Goal: Information Seeking & Learning: Check status

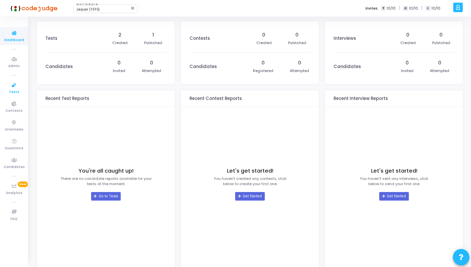
click at [13, 81] on link "Tests" at bounding box center [14, 88] width 28 height 18
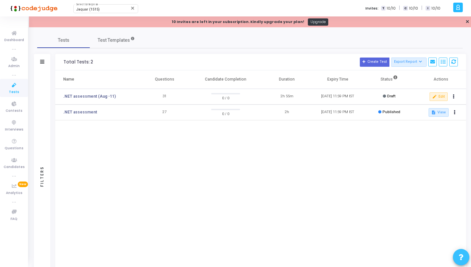
click at [461, 261] on span at bounding box center [461, 257] width 5 height 15
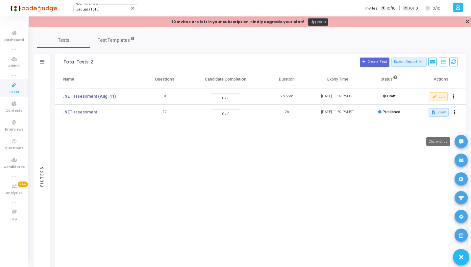
click at [459, 144] on span at bounding box center [461, 141] width 5 height 13
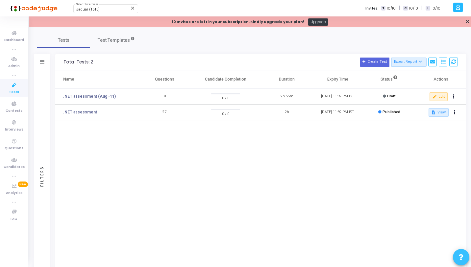
click at [461, 255] on icon at bounding box center [461, 257] width 5 height 5
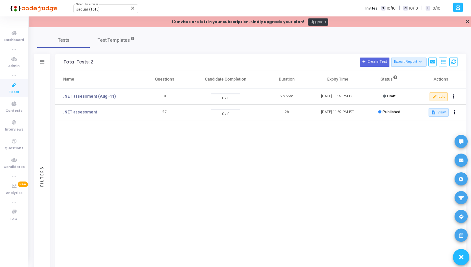
click at [396, 159] on div at bounding box center [235, 133] width 471 height 267
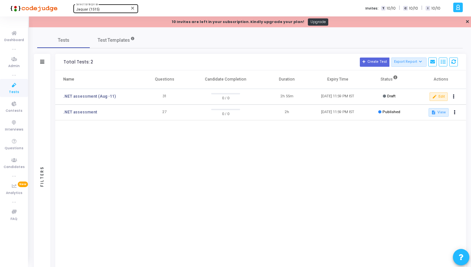
click at [94, 7] on div "Jaquar (1515) Select Enterprise" at bounding box center [105, 8] width 59 height 10
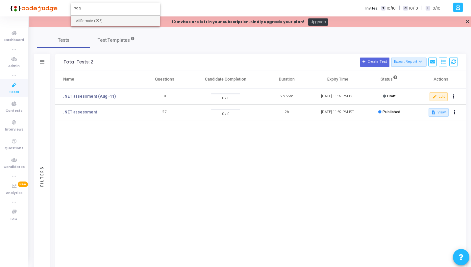
type input "793"
click at [97, 15] on form "793" at bounding box center [115, 9] width 89 height 12
click at [97, 22] on span "AllRemote (793)" at bounding box center [115, 20] width 79 height 11
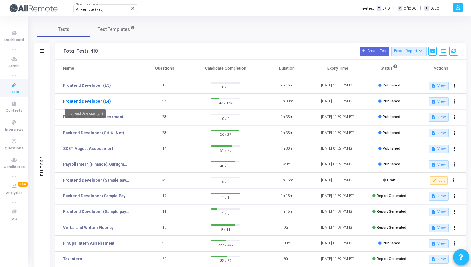
click at [102, 100] on link "Frontend Developer (L4)" at bounding box center [86, 101] width 47 height 6
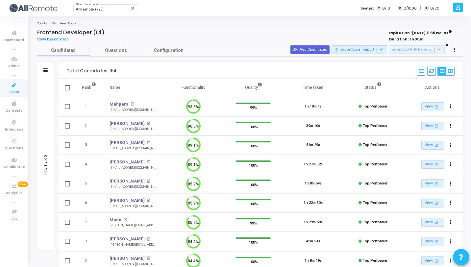
click at [47, 77] on div "Filters" at bounding box center [45, 70] width 16 height 16
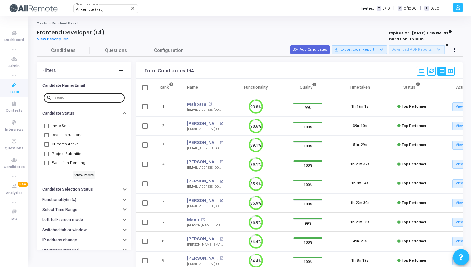
click at [85, 93] on div at bounding box center [88, 97] width 68 height 11
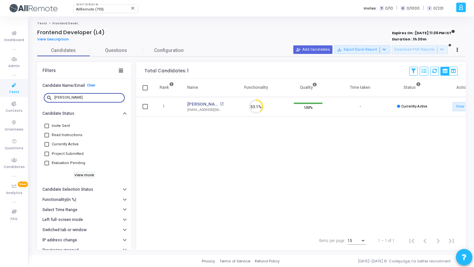
type input "[PERSON_NAME]"
click at [220, 104] on mat-icon "open_in_new" at bounding box center [222, 104] width 4 height 4
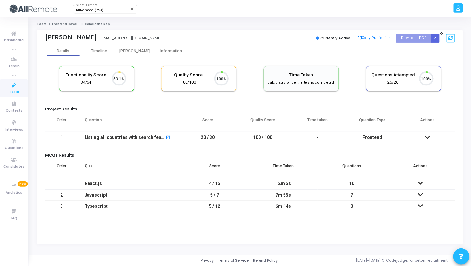
scroll to position [14, 17]
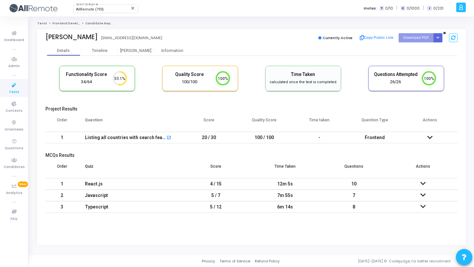
click at [269, 57] on div "Functionality Score 34/64 53.1% Quality Score 100/100 100% Time Taken calculate…" at bounding box center [251, 136] width 412 height 160
click at [227, 134] on td "20 / 30" at bounding box center [208, 138] width 55 height 12
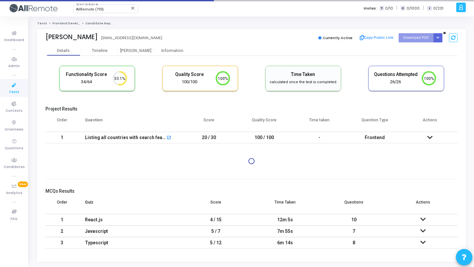
click at [227, 134] on td "20 / 30" at bounding box center [208, 138] width 55 height 12
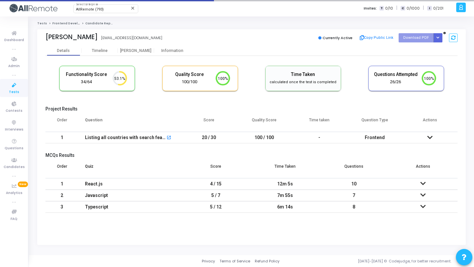
click at [227, 134] on td "20 / 30" at bounding box center [208, 138] width 55 height 12
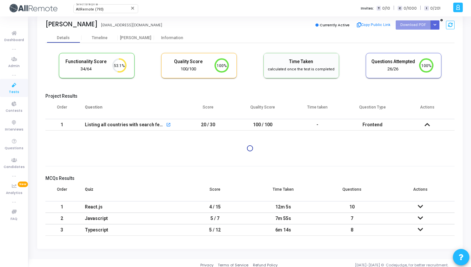
scroll to position [13, 0]
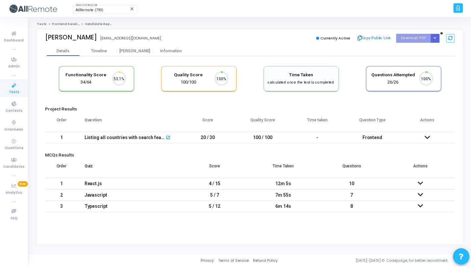
scroll to position [14, 17]
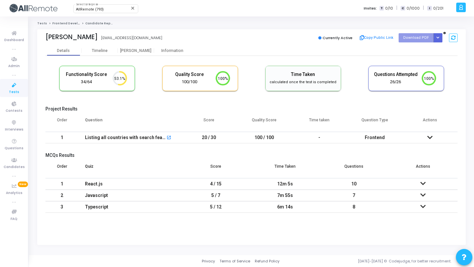
click at [233, 138] on td "20 / 30" at bounding box center [208, 138] width 55 height 12
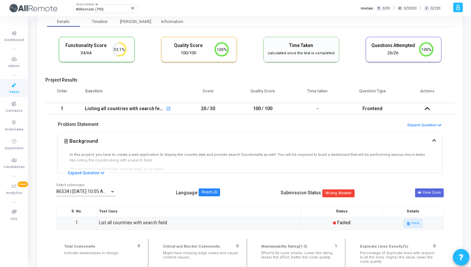
scroll to position [57, 0]
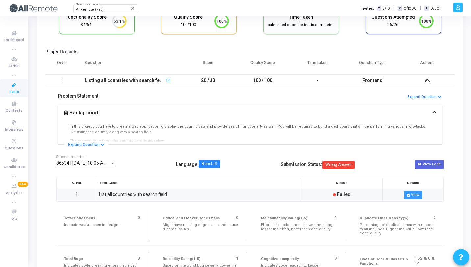
click at [422, 195] on button "description View" at bounding box center [413, 195] width 18 height 9
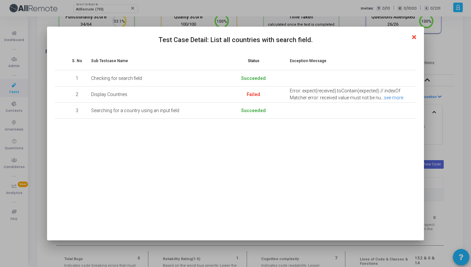
click at [392, 96] on link "see more" at bounding box center [393, 97] width 19 height 5
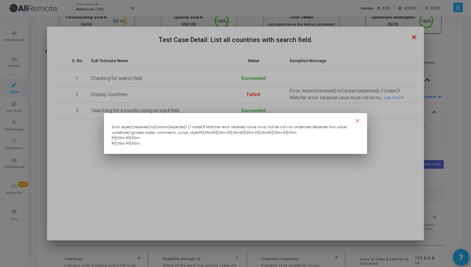
scroll to position [204, 0]
click at [356, 118] on mat-icon "close" at bounding box center [358, 122] width 8 height 8
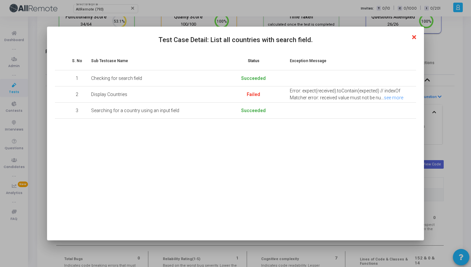
click at [414, 37] on icon at bounding box center [414, 38] width 4 height 6
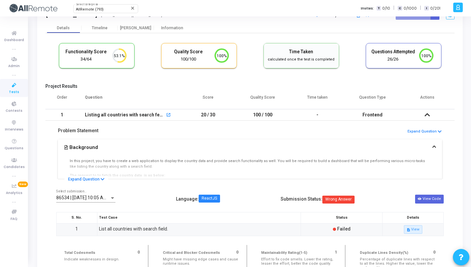
scroll to position [0, 0]
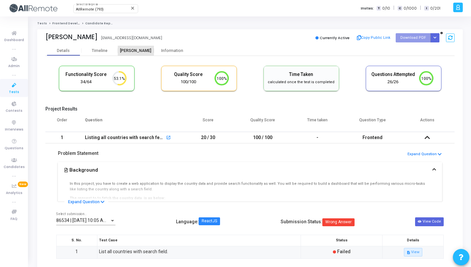
click at [129, 50] on div "[PERSON_NAME]" at bounding box center [136, 50] width 36 height 5
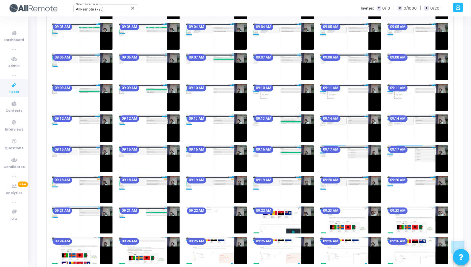
scroll to position [434, 0]
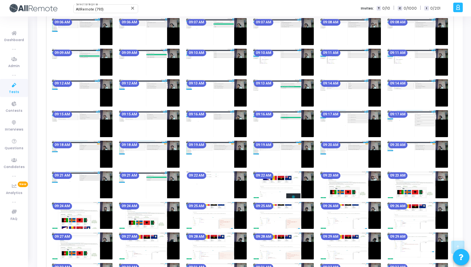
click at [195, 185] on img at bounding box center [216, 184] width 61 height 27
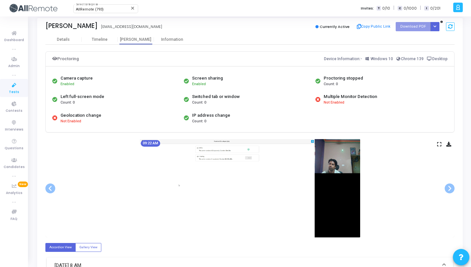
scroll to position [0, 0]
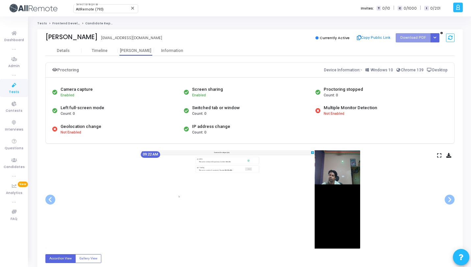
click at [439, 154] on icon at bounding box center [439, 156] width 4 height 4
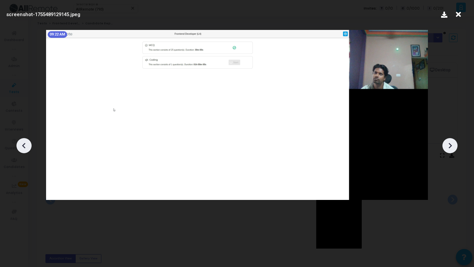
click at [449, 150] on icon at bounding box center [450, 146] width 10 height 10
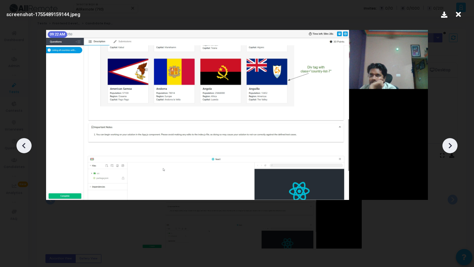
click at [449, 150] on icon at bounding box center [450, 146] width 10 height 10
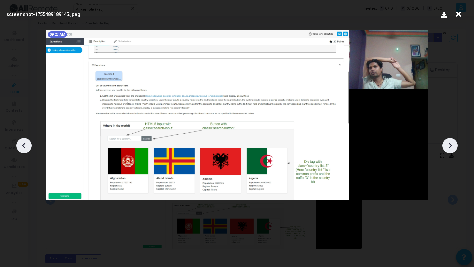
click at [449, 150] on icon at bounding box center [450, 146] width 10 height 10
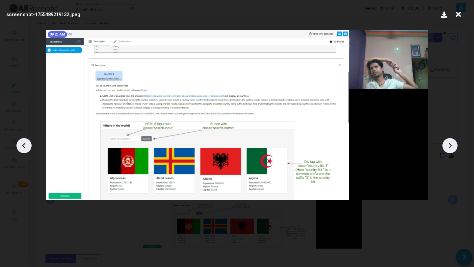
click at [449, 150] on icon at bounding box center [450, 146] width 10 height 10
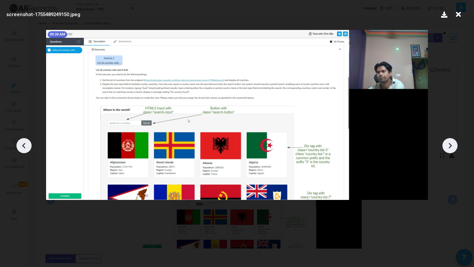
click at [449, 150] on icon at bounding box center [450, 146] width 10 height 10
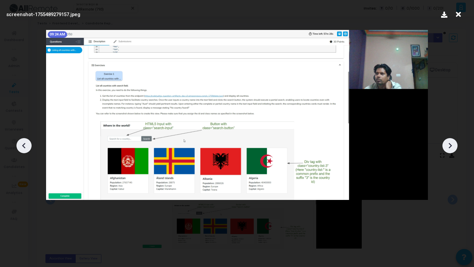
click at [449, 150] on icon at bounding box center [450, 146] width 10 height 10
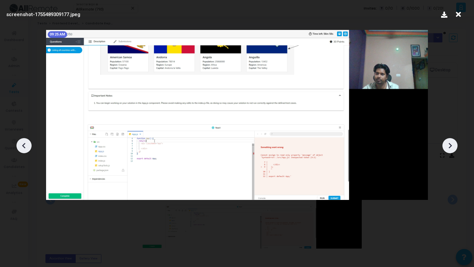
click at [449, 150] on icon at bounding box center [450, 146] width 10 height 10
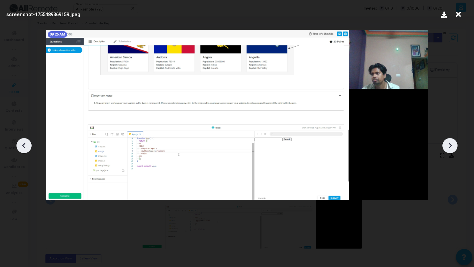
click at [449, 150] on icon at bounding box center [450, 146] width 10 height 10
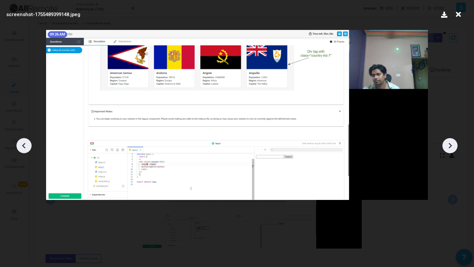
click at [449, 150] on icon at bounding box center [450, 146] width 10 height 10
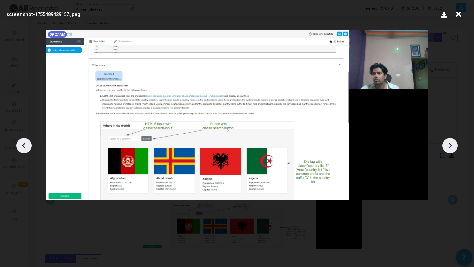
click at [449, 150] on icon at bounding box center [450, 146] width 10 height 10
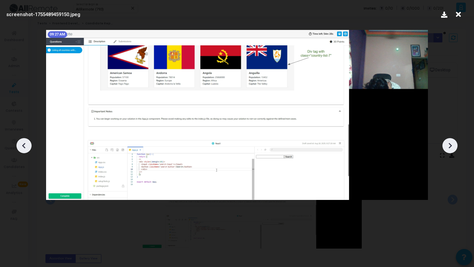
click at [449, 150] on icon at bounding box center [450, 146] width 10 height 10
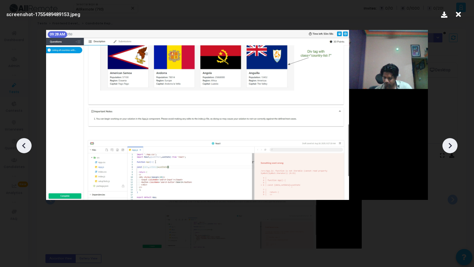
click at [449, 150] on icon at bounding box center [450, 146] width 10 height 10
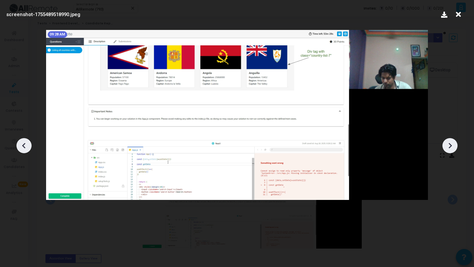
click at [449, 150] on icon at bounding box center [450, 146] width 10 height 10
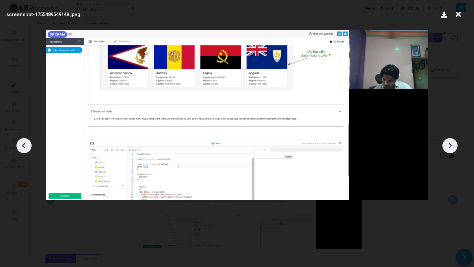
click at [449, 150] on icon at bounding box center [450, 146] width 10 height 10
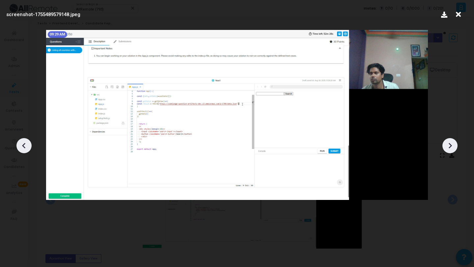
click at [449, 150] on icon at bounding box center [450, 146] width 10 height 10
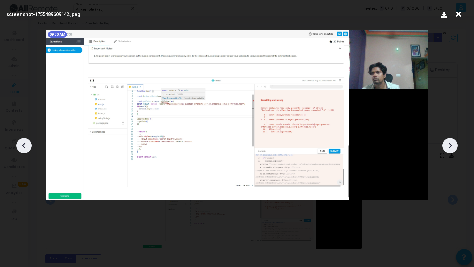
click at [449, 150] on icon at bounding box center [450, 146] width 10 height 10
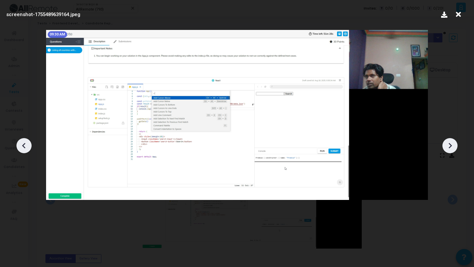
click at [449, 150] on icon at bounding box center [450, 146] width 10 height 10
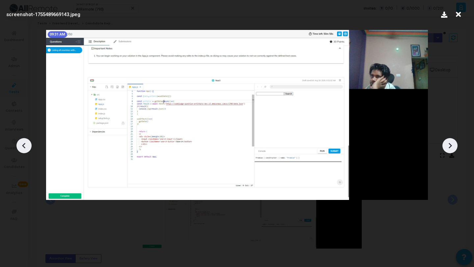
click at [449, 150] on icon at bounding box center [450, 146] width 10 height 10
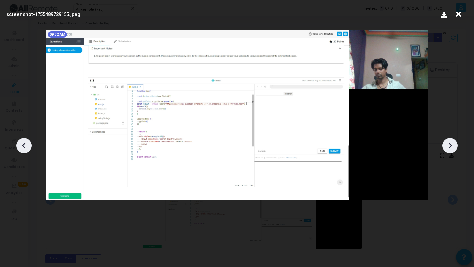
click at [449, 150] on icon at bounding box center [450, 146] width 10 height 10
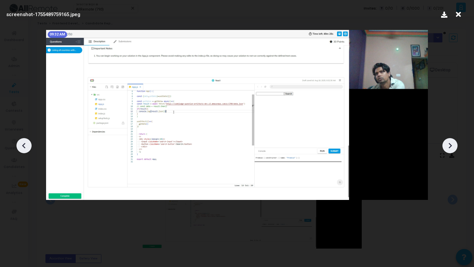
click at [449, 150] on icon at bounding box center [450, 146] width 10 height 10
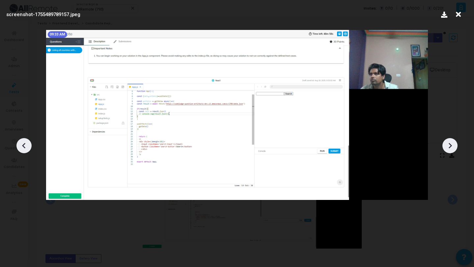
click at [449, 150] on icon at bounding box center [450, 146] width 10 height 10
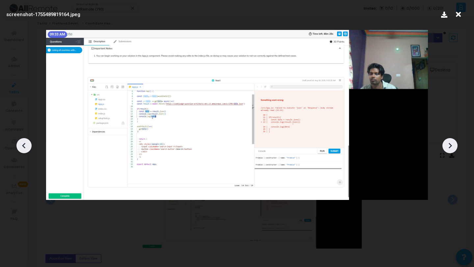
click at [449, 150] on icon at bounding box center [450, 146] width 10 height 10
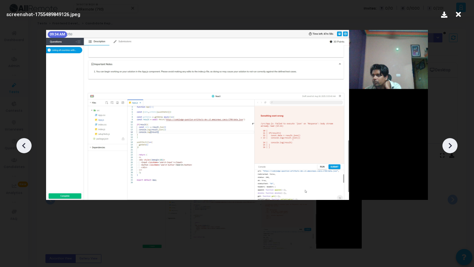
click at [449, 150] on icon at bounding box center [450, 146] width 10 height 10
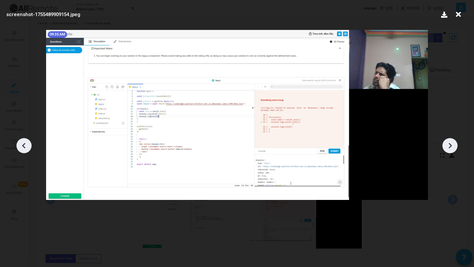
click at [449, 150] on icon at bounding box center [450, 146] width 10 height 10
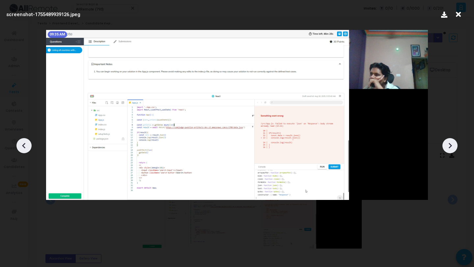
click at [449, 150] on icon at bounding box center [450, 146] width 10 height 10
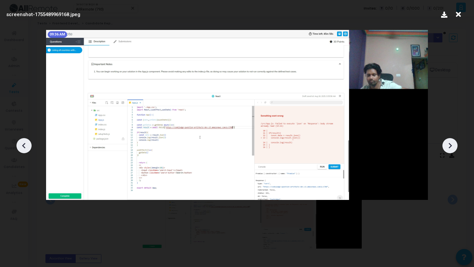
click at [449, 150] on icon at bounding box center [450, 146] width 10 height 10
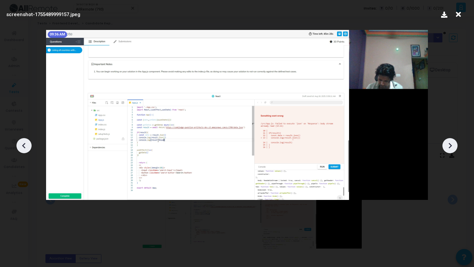
click at [449, 150] on icon at bounding box center [450, 146] width 10 height 10
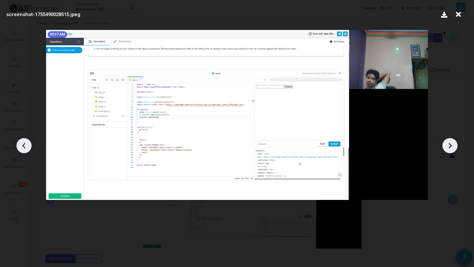
click at [449, 150] on icon at bounding box center [450, 146] width 10 height 10
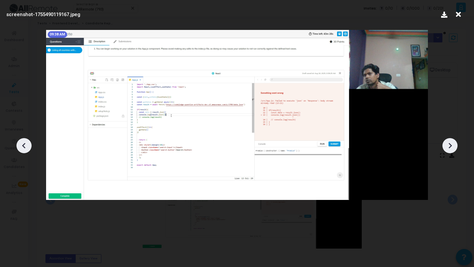
click at [449, 150] on icon at bounding box center [450, 146] width 10 height 10
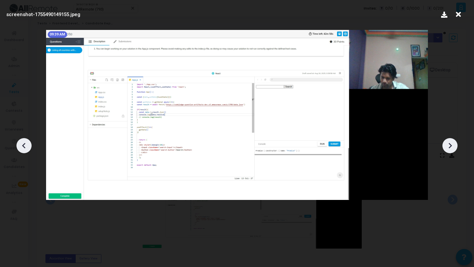
click at [449, 150] on icon at bounding box center [450, 146] width 10 height 10
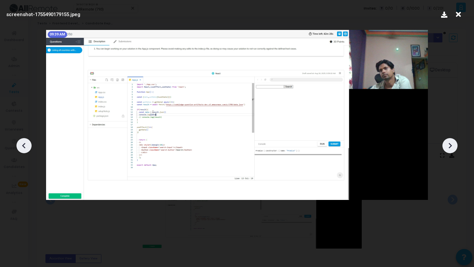
click at [449, 150] on icon at bounding box center [450, 146] width 10 height 10
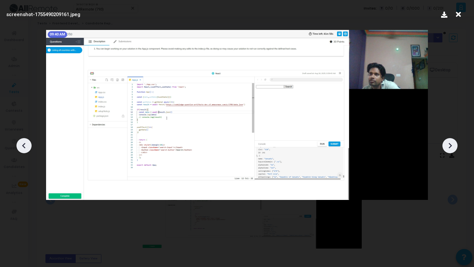
click at [449, 150] on icon at bounding box center [450, 146] width 10 height 10
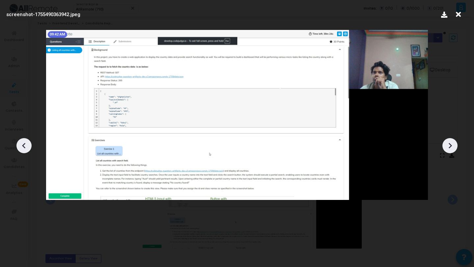
click at [449, 150] on icon at bounding box center [450, 146] width 10 height 10
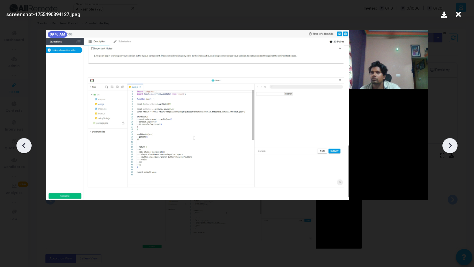
click at [449, 150] on icon at bounding box center [450, 146] width 10 height 10
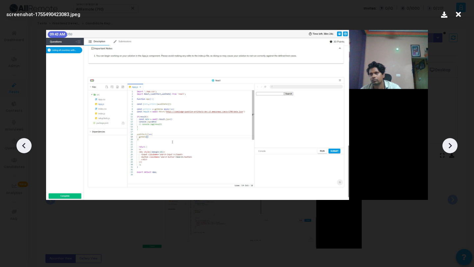
click at [446, 143] on icon at bounding box center [450, 146] width 10 height 10
click at [447, 143] on icon at bounding box center [450, 146] width 10 height 10
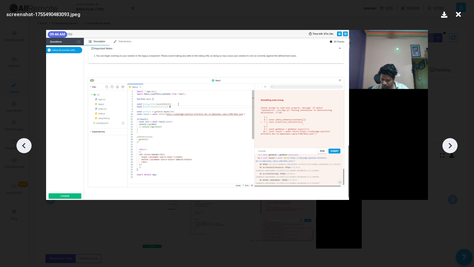
click at [447, 143] on icon at bounding box center [450, 146] width 10 height 10
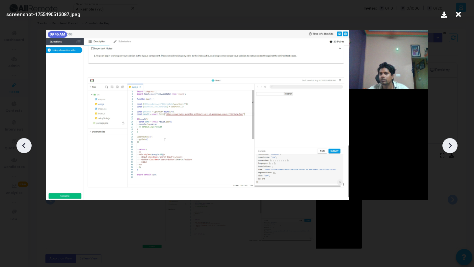
click at [447, 143] on icon at bounding box center [450, 146] width 10 height 10
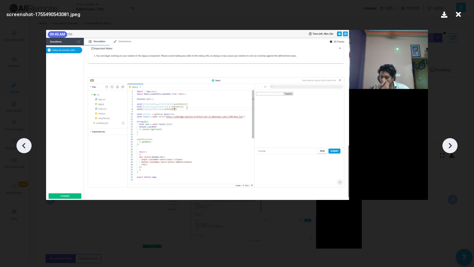
click at [447, 143] on icon at bounding box center [450, 146] width 10 height 10
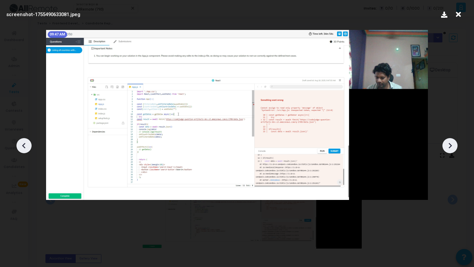
click at [447, 143] on icon at bounding box center [450, 146] width 10 height 10
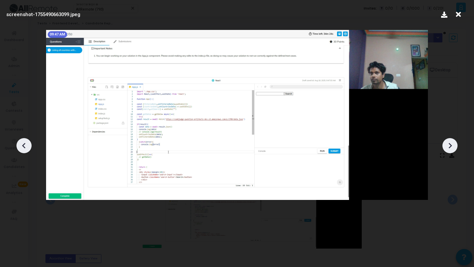
click at [447, 143] on icon at bounding box center [450, 146] width 10 height 10
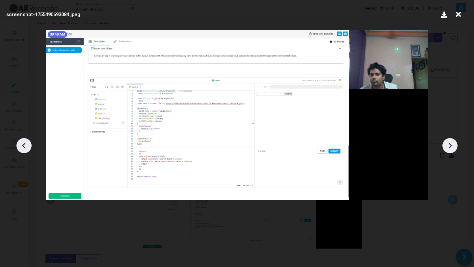
click at [447, 143] on icon at bounding box center [450, 146] width 10 height 10
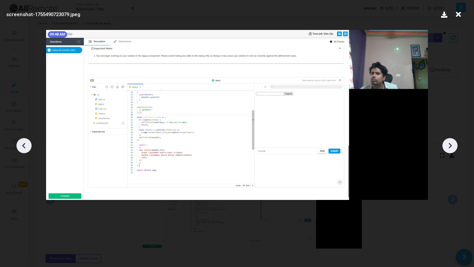
click at [447, 143] on icon at bounding box center [450, 146] width 10 height 10
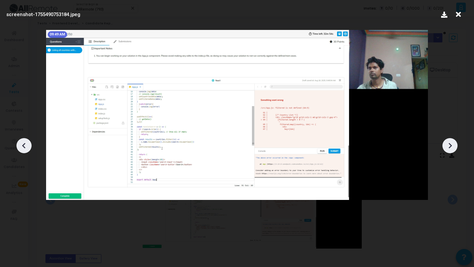
click at [447, 143] on icon at bounding box center [450, 146] width 10 height 10
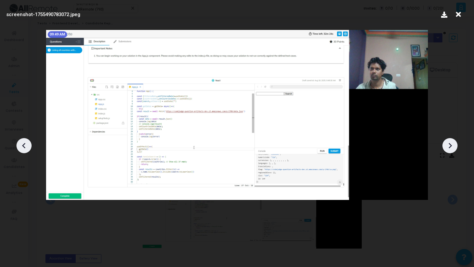
click at [447, 143] on icon at bounding box center [450, 146] width 10 height 10
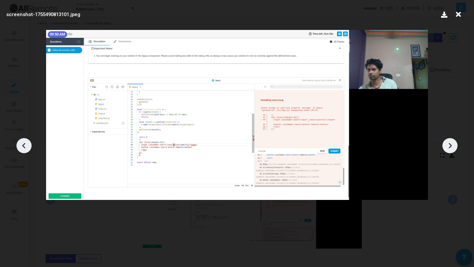
click at [447, 143] on icon at bounding box center [450, 146] width 10 height 10
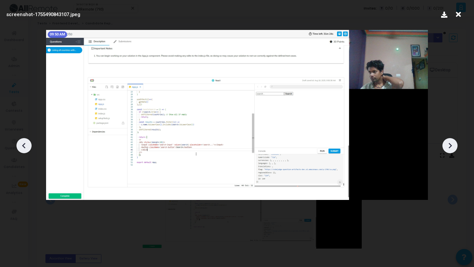
click at [447, 143] on icon at bounding box center [450, 146] width 10 height 10
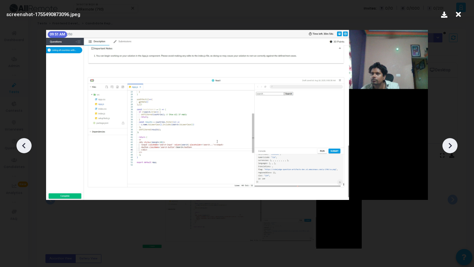
click at [447, 143] on icon at bounding box center [450, 146] width 10 height 10
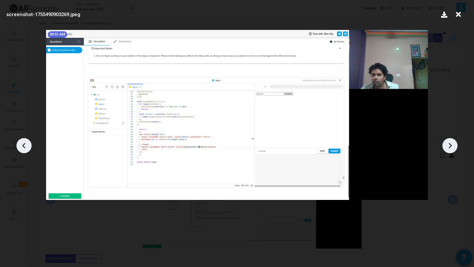
click at [447, 143] on icon at bounding box center [450, 146] width 10 height 10
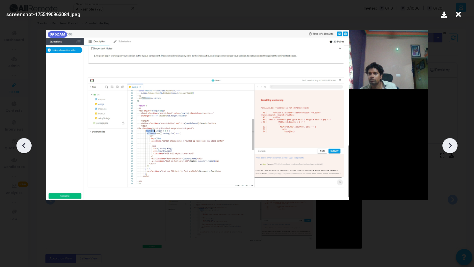
click at [447, 143] on icon at bounding box center [450, 146] width 10 height 10
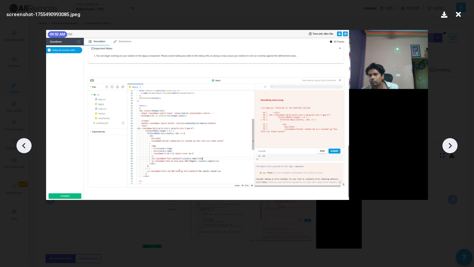
click at [447, 143] on icon at bounding box center [450, 146] width 10 height 10
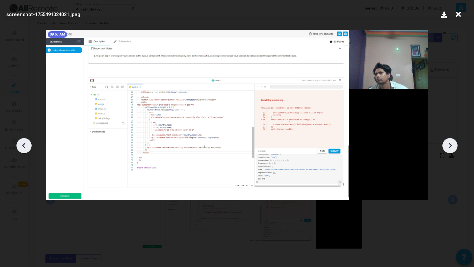
click at [447, 143] on icon at bounding box center [450, 146] width 10 height 10
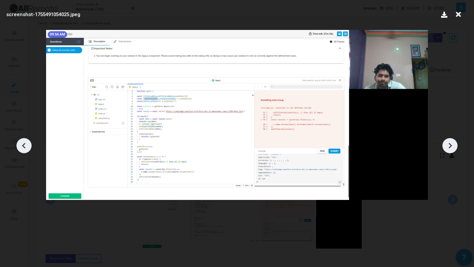
click at [447, 143] on icon at bounding box center [450, 146] width 10 height 10
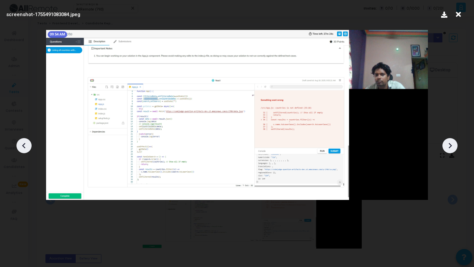
click at [447, 143] on icon at bounding box center [450, 146] width 10 height 10
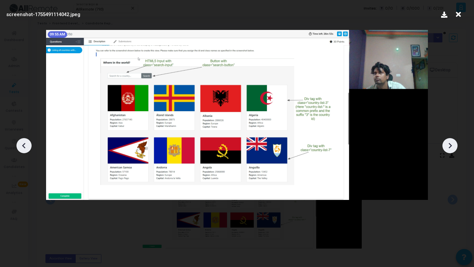
click at [447, 143] on icon at bounding box center [450, 146] width 10 height 10
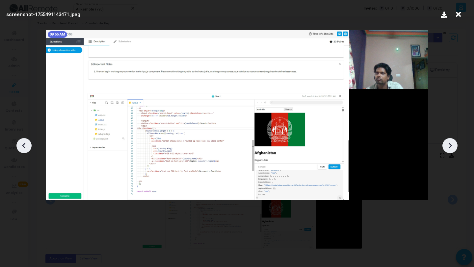
click at [447, 143] on icon at bounding box center [450, 146] width 10 height 10
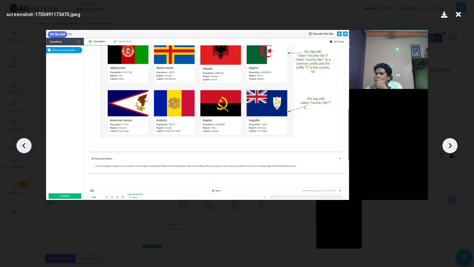
click at [447, 143] on icon at bounding box center [450, 146] width 10 height 10
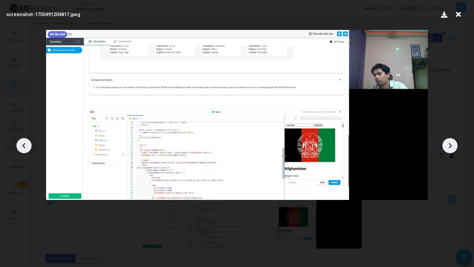
click at [447, 143] on icon at bounding box center [450, 146] width 10 height 10
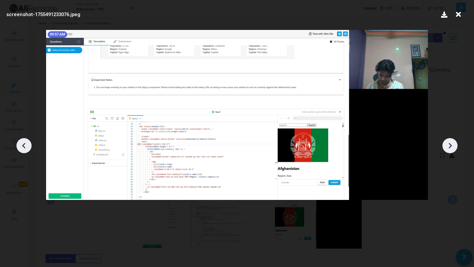
click at [447, 143] on icon at bounding box center [450, 146] width 10 height 10
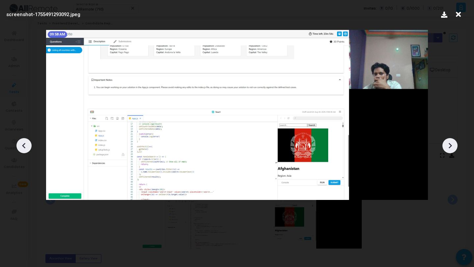
click at [447, 143] on icon at bounding box center [450, 146] width 10 height 10
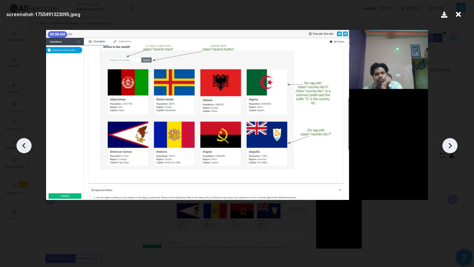
click at [447, 143] on icon at bounding box center [450, 146] width 10 height 10
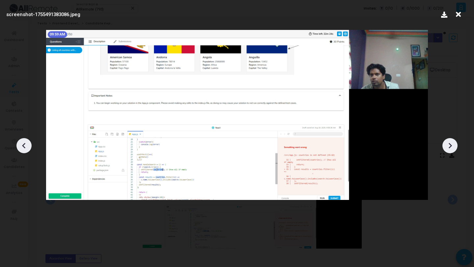
click at [447, 143] on icon at bounding box center [450, 146] width 10 height 10
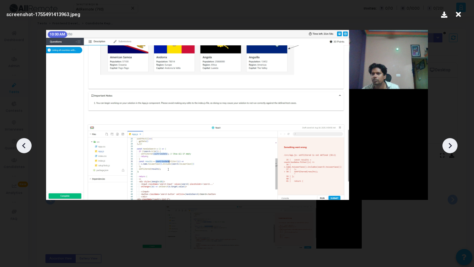
click at [447, 143] on icon at bounding box center [450, 146] width 10 height 10
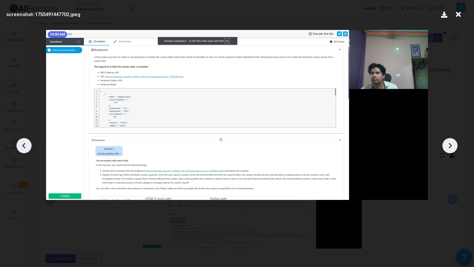
click at [447, 143] on icon at bounding box center [450, 146] width 10 height 10
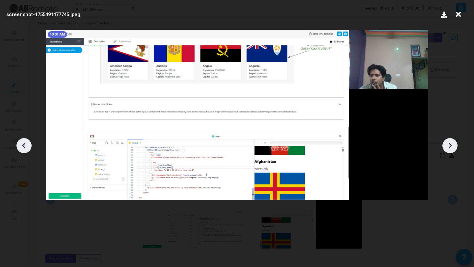
click at [447, 143] on icon at bounding box center [450, 146] width 10 height 10
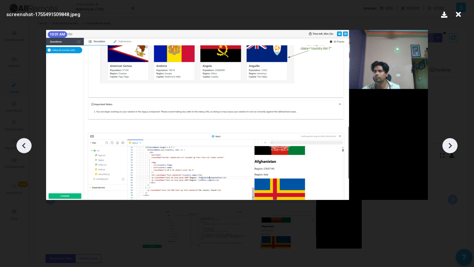
click at [447, 143] on icon at bounding box center [450, 146] width 10 height 10
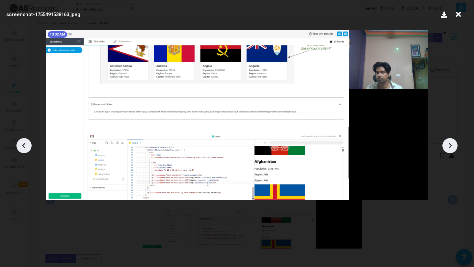
click at [447, 143] on icon at bounding box center [450, 146] width 10 height 10
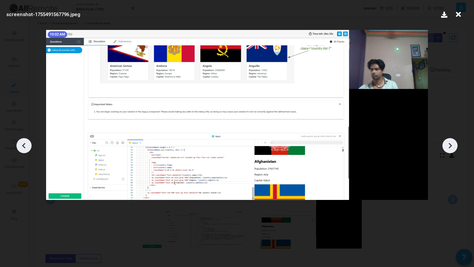
click at [447, 143] on icon at bounding box center [450, 146] width 10 height 10
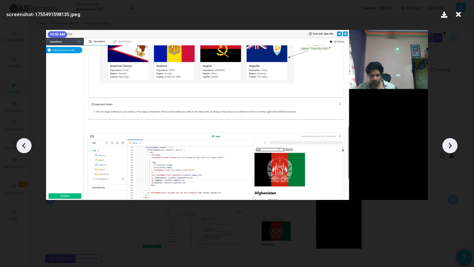
click at [447, 143] on icon at bounding box center [450, 146] width 10 height 10
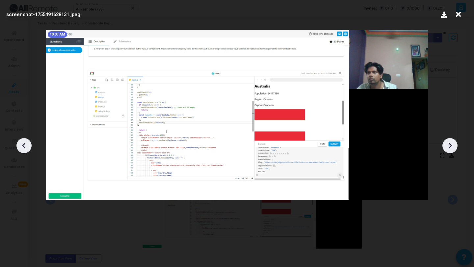
click at [447, 143] on icon at bounding box center [450, 146] width 10 height 10
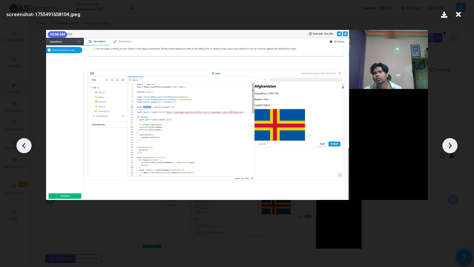
click at [447, 143] on icon at bounding box center [450, 146] width 10 height 10
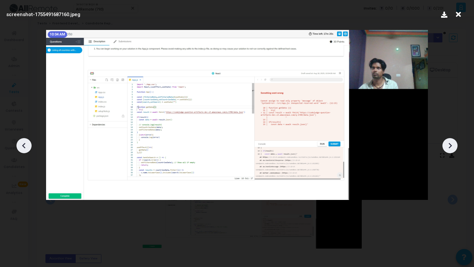
click at [447, 143] on icon at bounding box center [450, 146] width 10 height 10
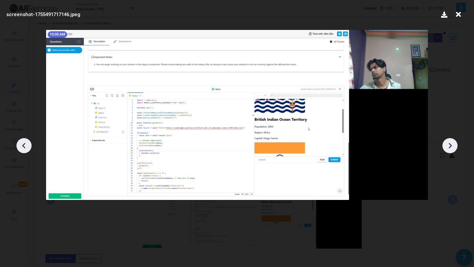
click at [447, 143] on icon at bounding box center [450, 146] width 10 height 10
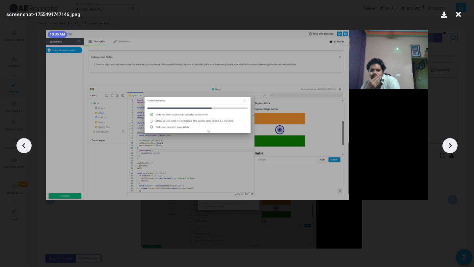
click at [447, 143] on icon at bounding box center [450, 146] width 10 height 10
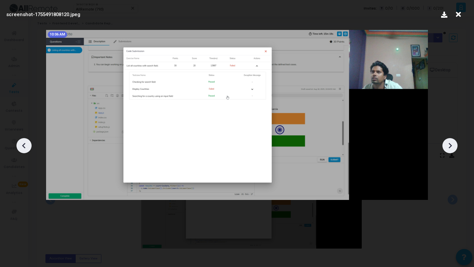
click at [447, 143] on icon at bounding box center [450, 146] width 10 height 10
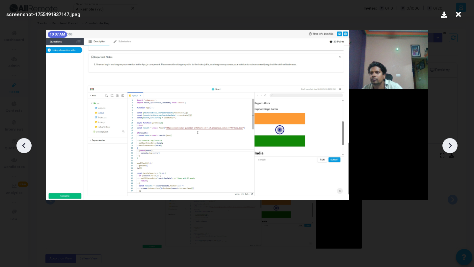
click at [447, 143] on icon at bounding box center [450, 146] width 10 height 10
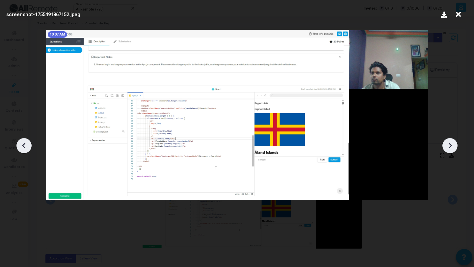
click at [447, 143] on icon at bounding box center [450, 146] width 10 height 10
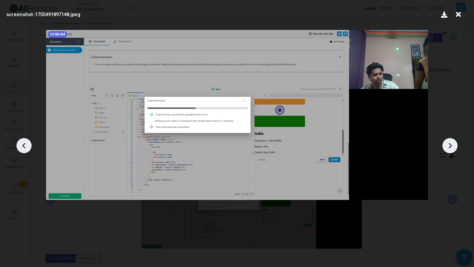
click at [447, 143] on icon at bounding box center [450, 146] width 10 height 10
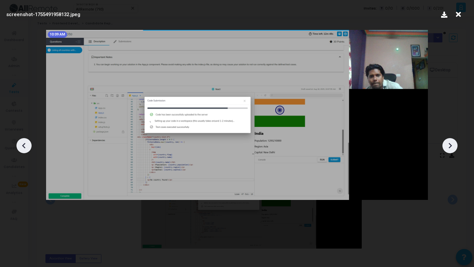
click at [447, 143] on icon at bounding box center [450, 146] width 10 height 10
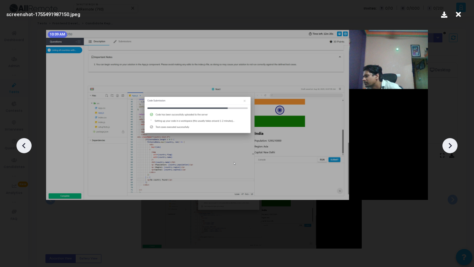
click at [447, 143] on icon at bounding box center [450, 146] width 10 height 10
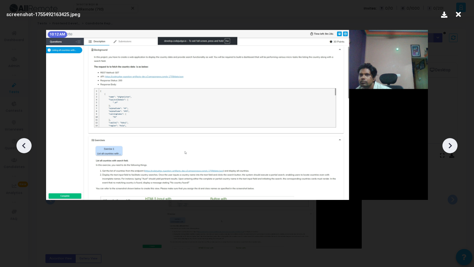
click at [447, 143] on icon at bounding box center [450, 146] width 10 height 10
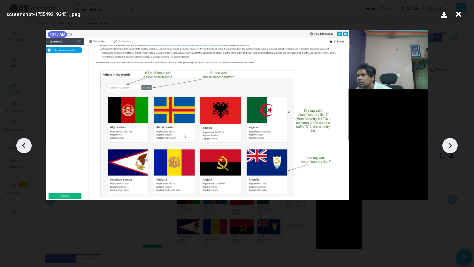
click at [447, 143] on icon at bounding box center [450, 146] width 10 height 10
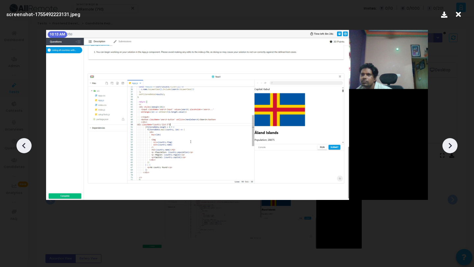
click at [447, 143] on icon at bounding box center [450, 146] width 10 height 10
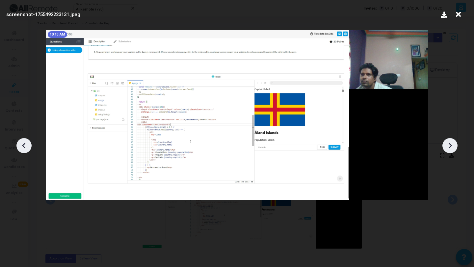
click at [420, 232] on div at bounding box center [237, 143] width 474 height 247
click at [449, 134] on div at bounding box center [237, 143] width 474 height 247
click at [449, 144] on icon at bounding box center [450, 146] width 10 height 10
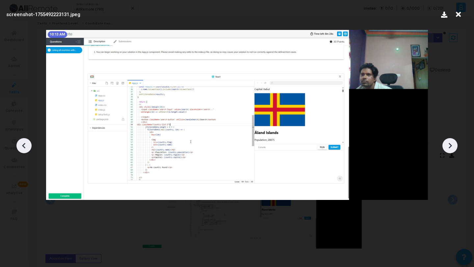
click at [449, 144] on icon at bounding box center [450, 146] width 10 height 10
click at [456, 13] on icon at bounding box center [458, 14] width 10 height 12
